Goal: Browse casually

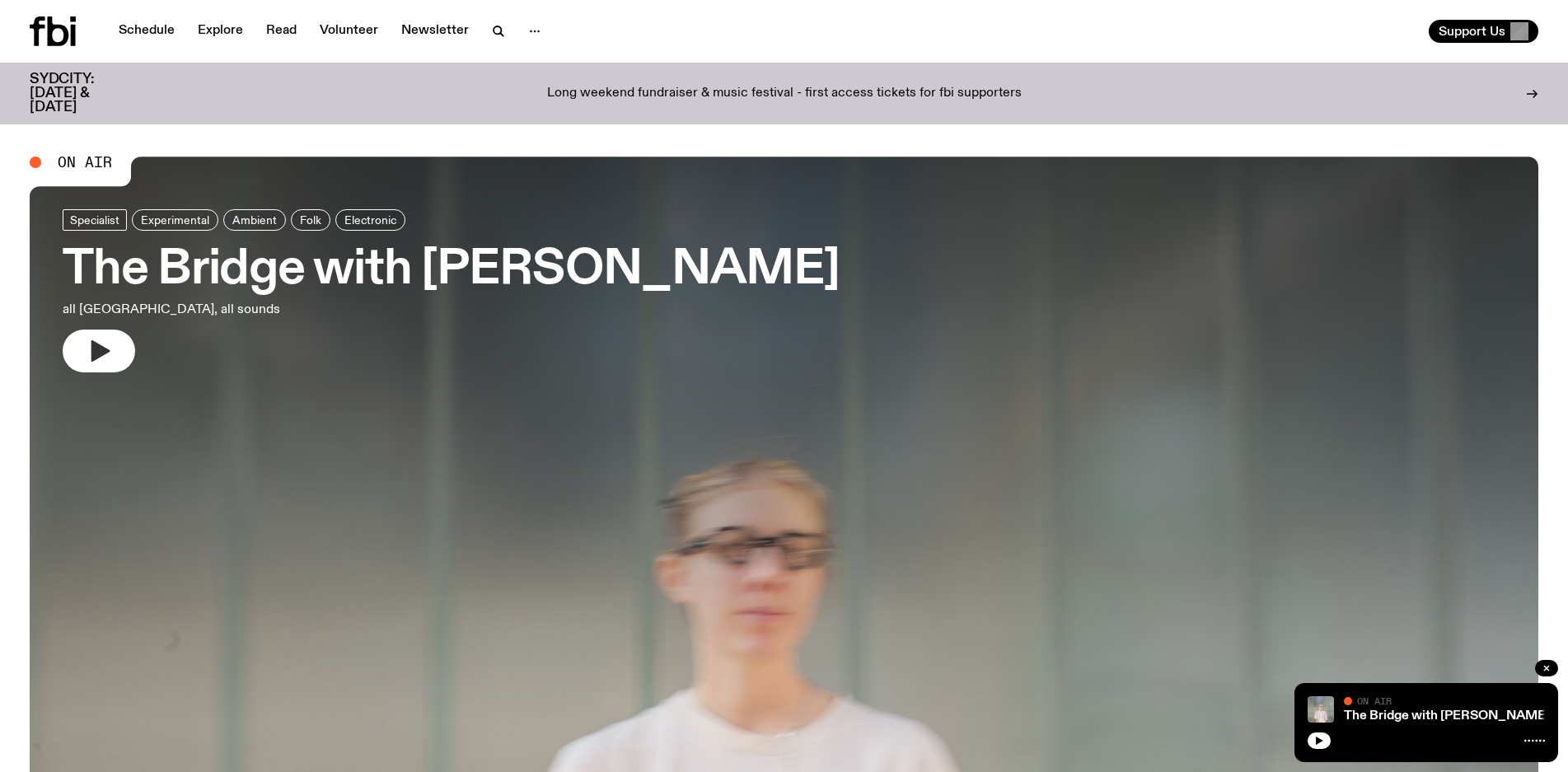
click at [118, 338] on button "button" at bounding box center [99, 351] width 73 height 42
click at [112, 344] on button "button" at bounding box center [99, 351] width 73 height 42
click at [86, 358] on button "button" at bounding box center [99, 351] width 73 height 42
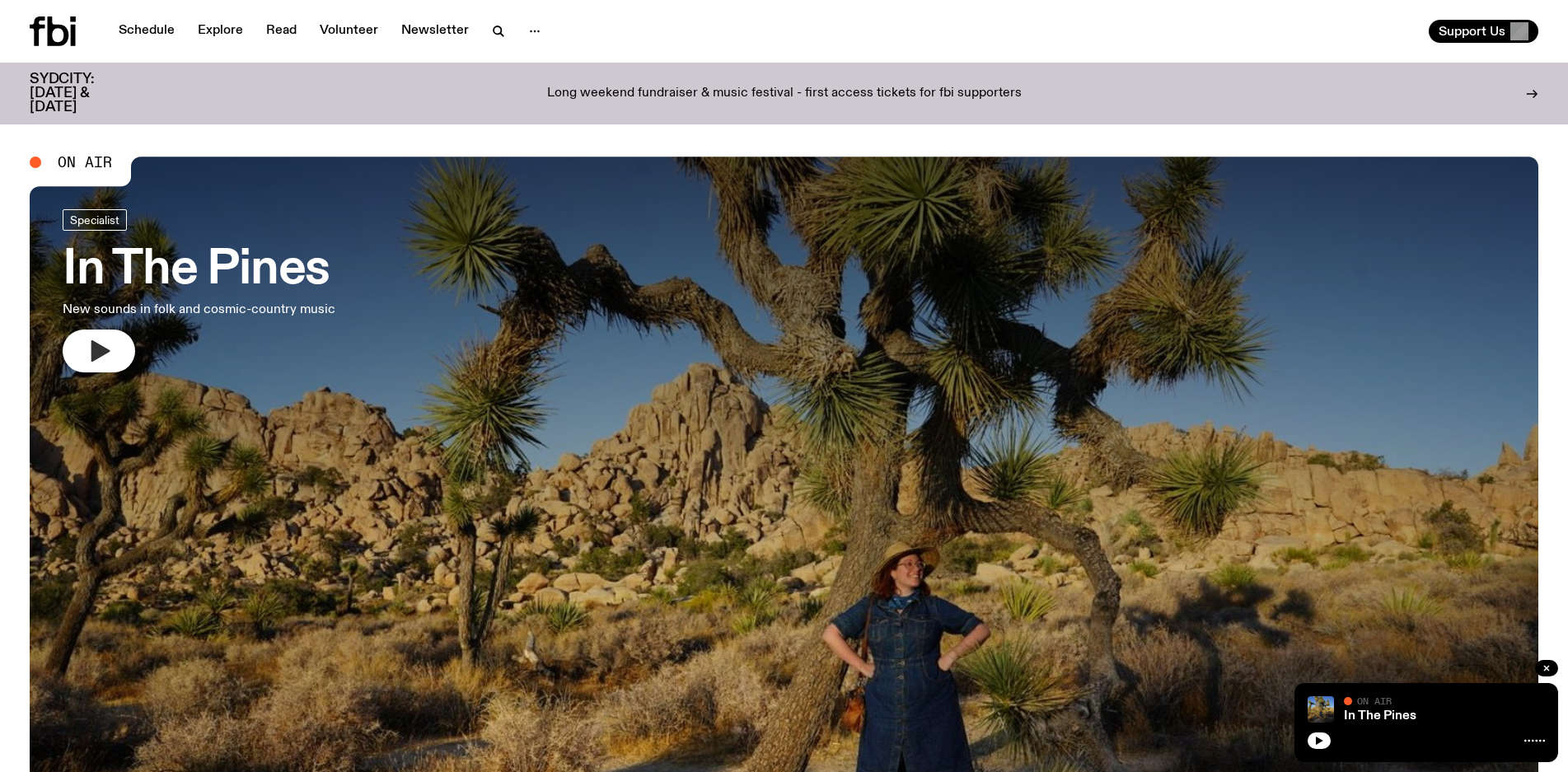
click at [99, 343] on icon "button" at bounding box center [99, 351] width 27 height 27
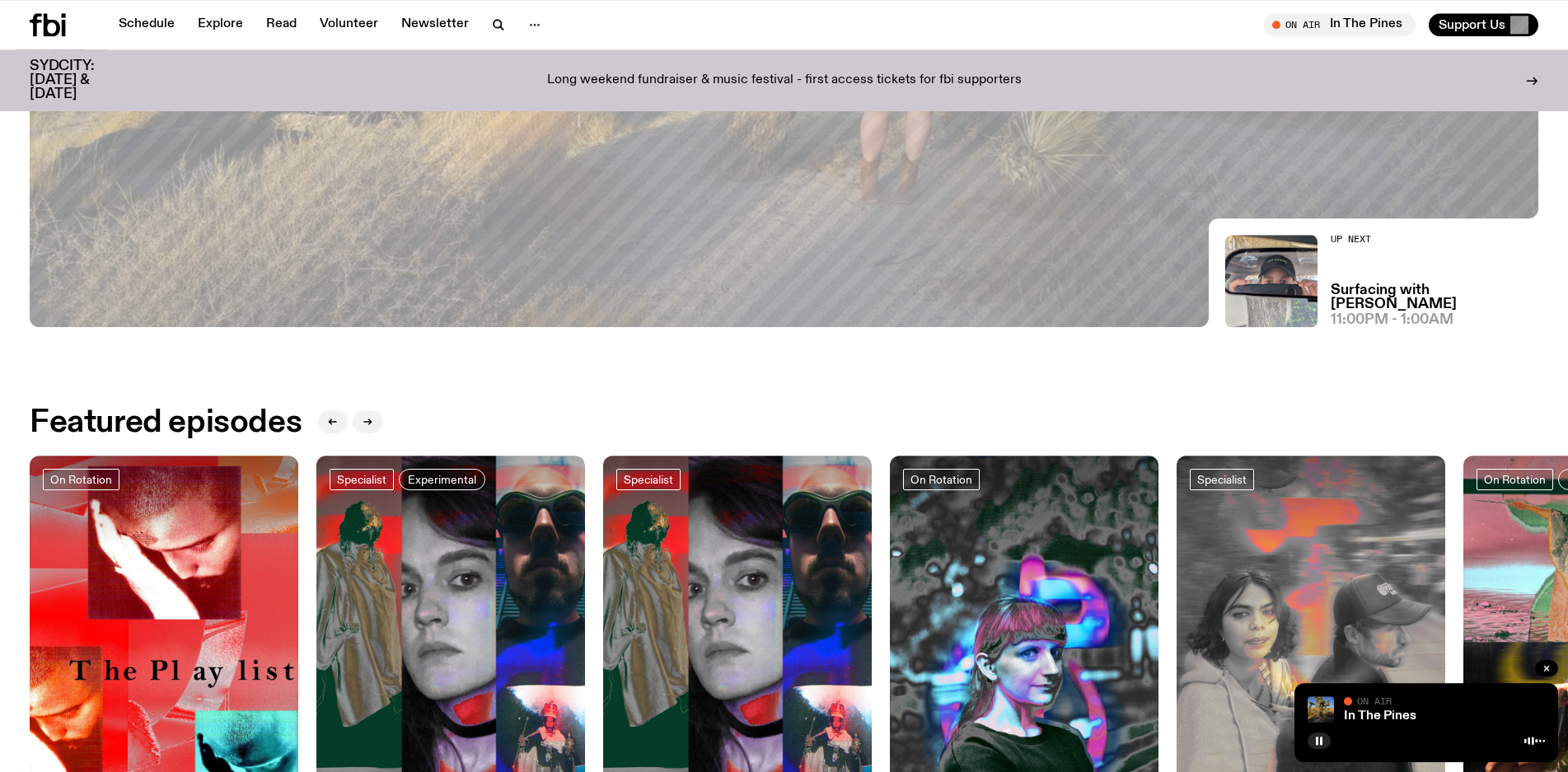
scroll to position [773, 0]
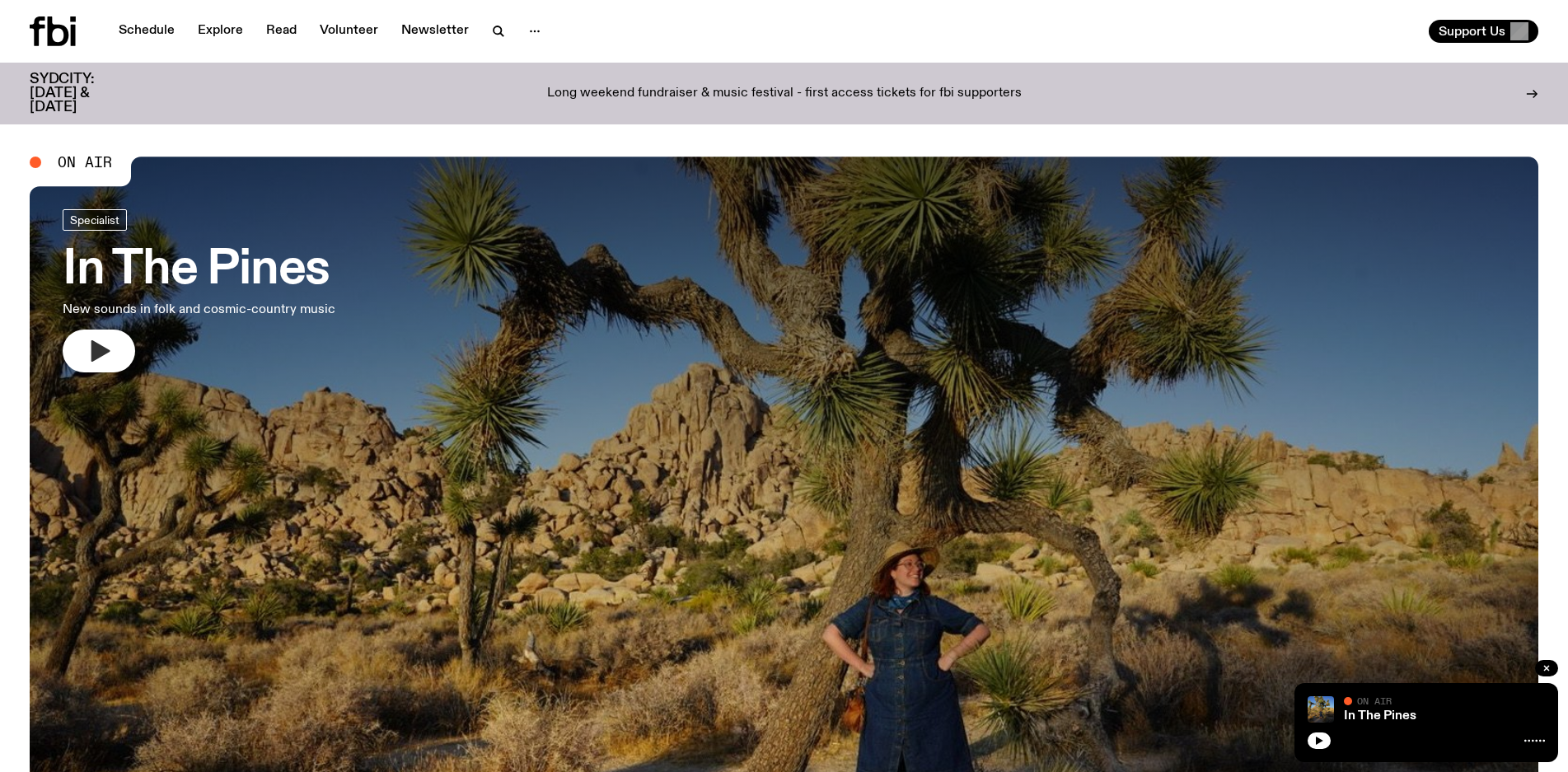
click at [103, 345] on icon "button" at bounding box center [99, 351] width 27 height 27
